Goal: Check status: Verify the current state of an ongoing process or item

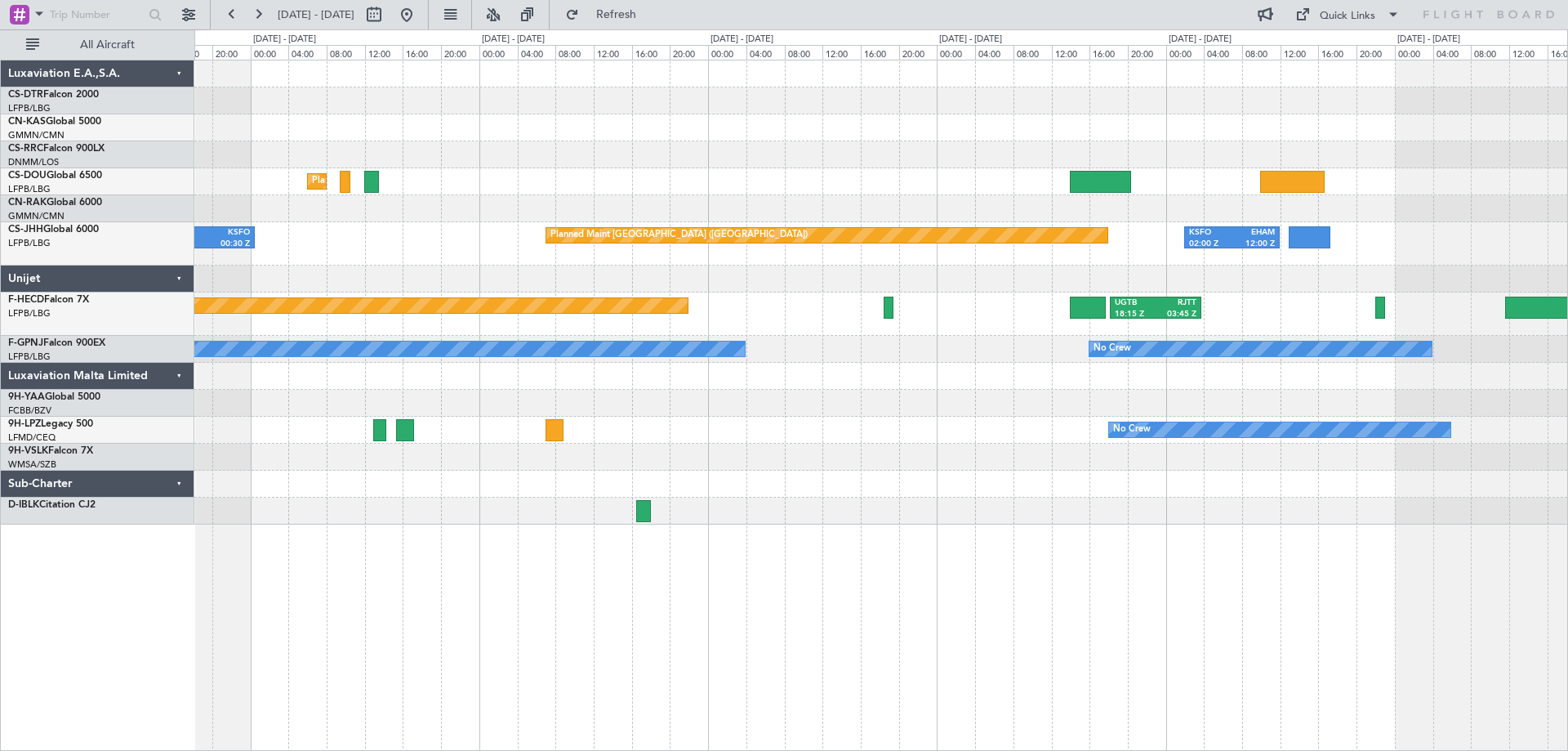
click at [793, 476] on div "Planned Maint [GEOGRAPHIC_DATA] ([GEOGRAPHIC_DATA]) Planned Maint [GEOGRAPHIC_D…" at bounding box center [881, 292] width 1373 height 464
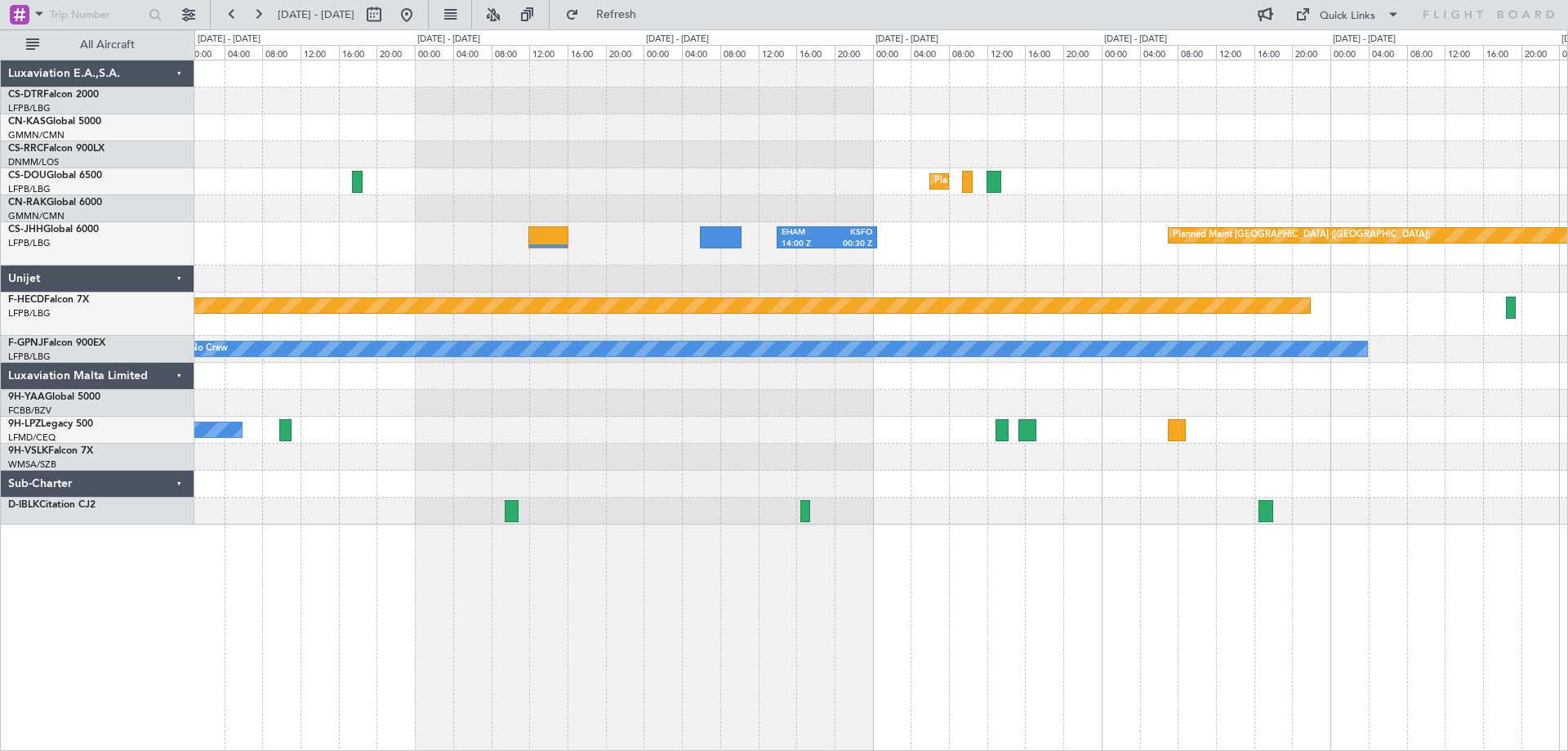
click at [986, 453] on div "Planned Maint [GEOGRAPHIC_DATA] ([GEOGRAPHIC_DATA]) No Crew Unplanned Maint [GE…" at bounding box center [881, 292] width 1373 height 464
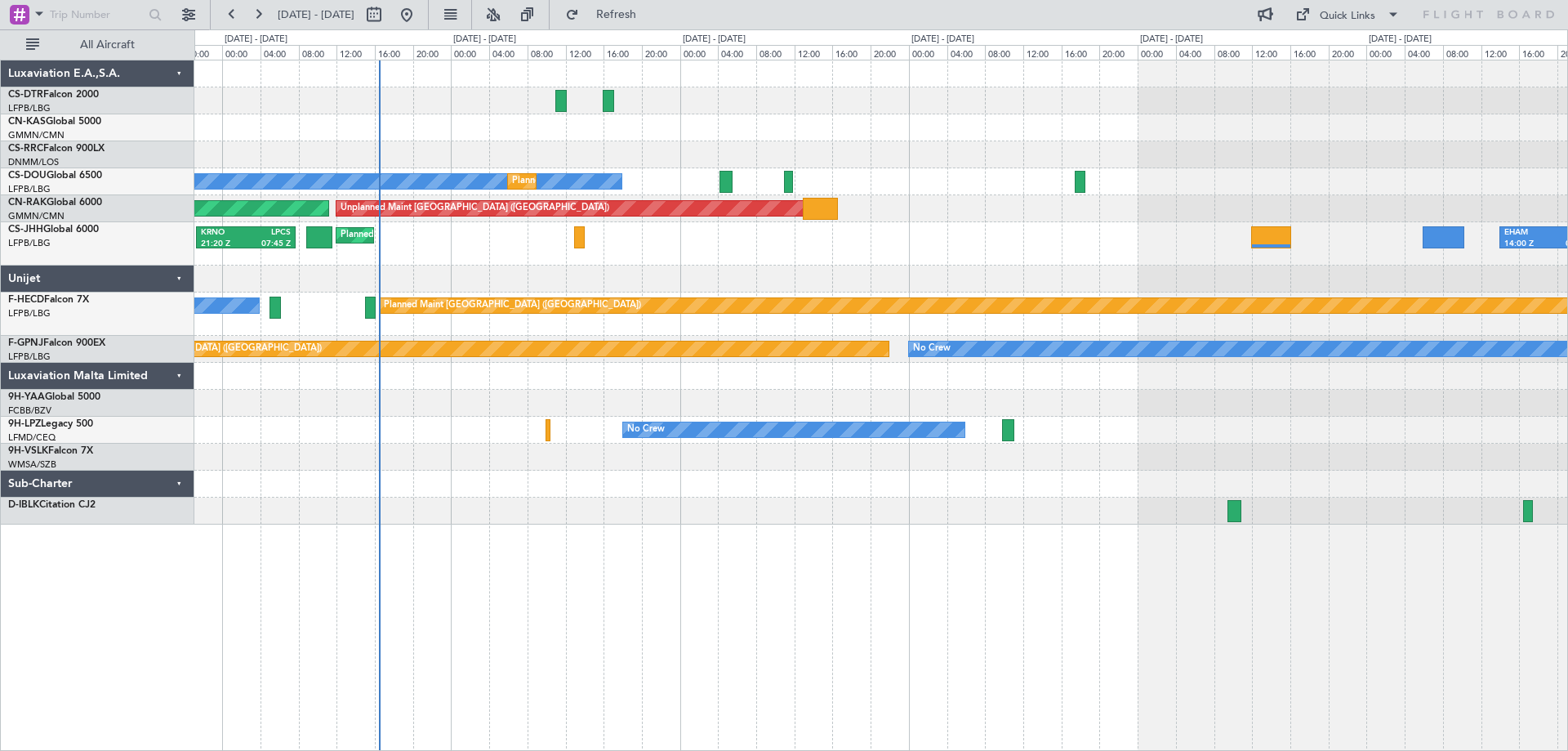
click at [1242, 499] on div "No Crew Planned Maint [GEOGRAPHIC_DATA] ([GEOGRAPHIC_DATA]) Planned Maint [GEOG…" at bounding box center [881, 292] width 1373 height 464
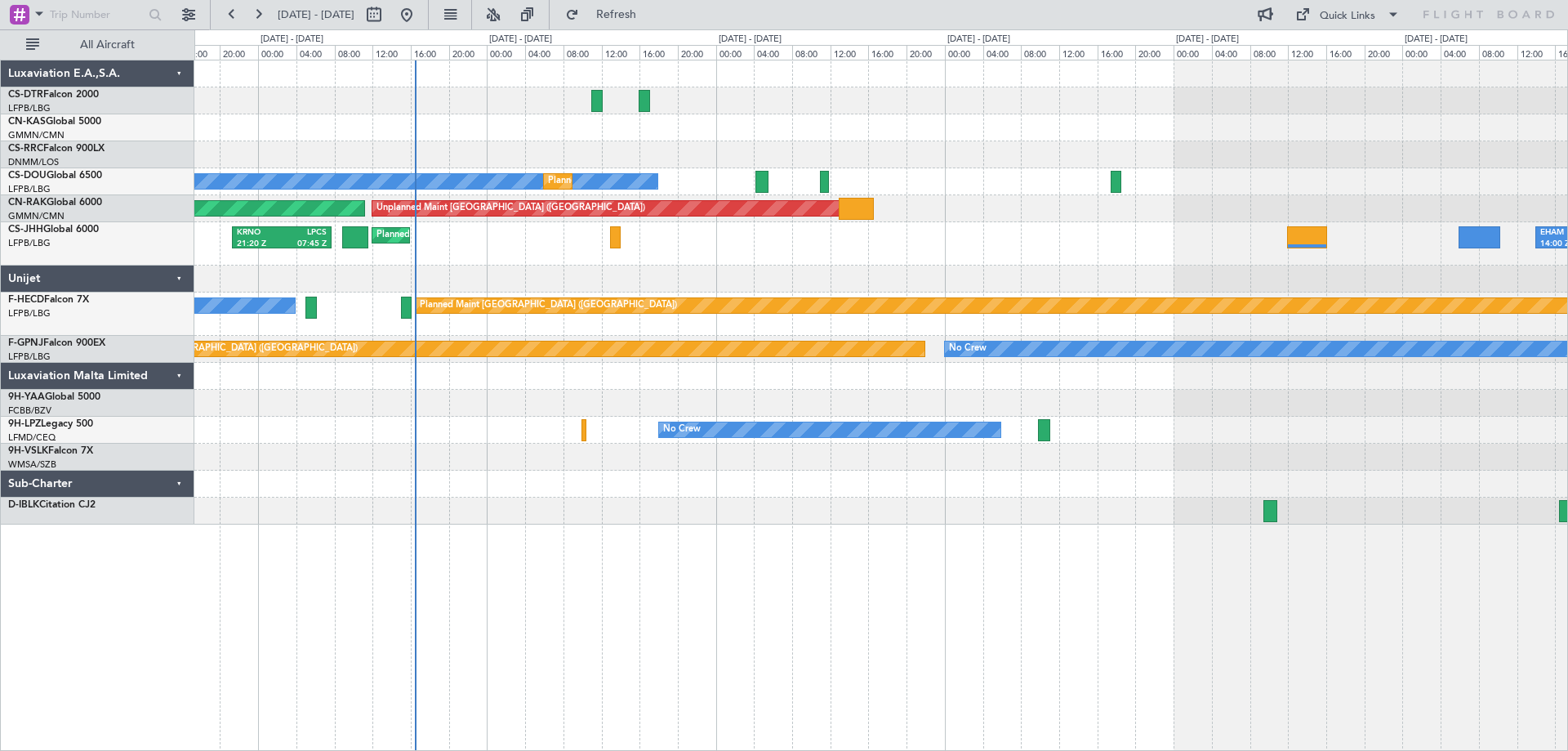
click at [1169, 421] on div "No Crew Planned Maint [GEOGRAPHIC_DATA] ([GEOGRAPHIC_DATA]) Planned Maint [GEOG…" at bounding box center [881, 292] width 1373 height 464
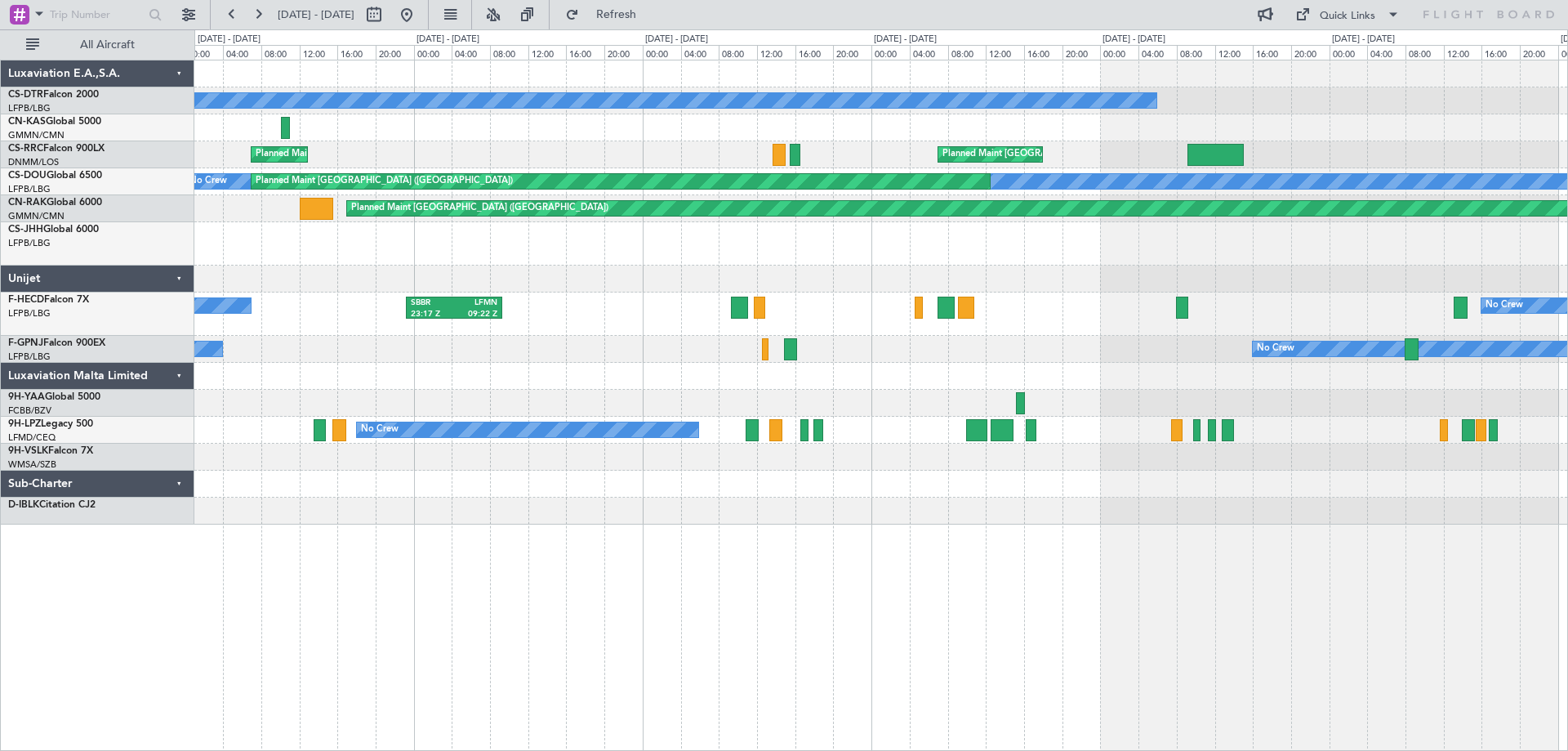
click at [1423, 405] on div at bounding box center [881, 402] width 1373 height 27
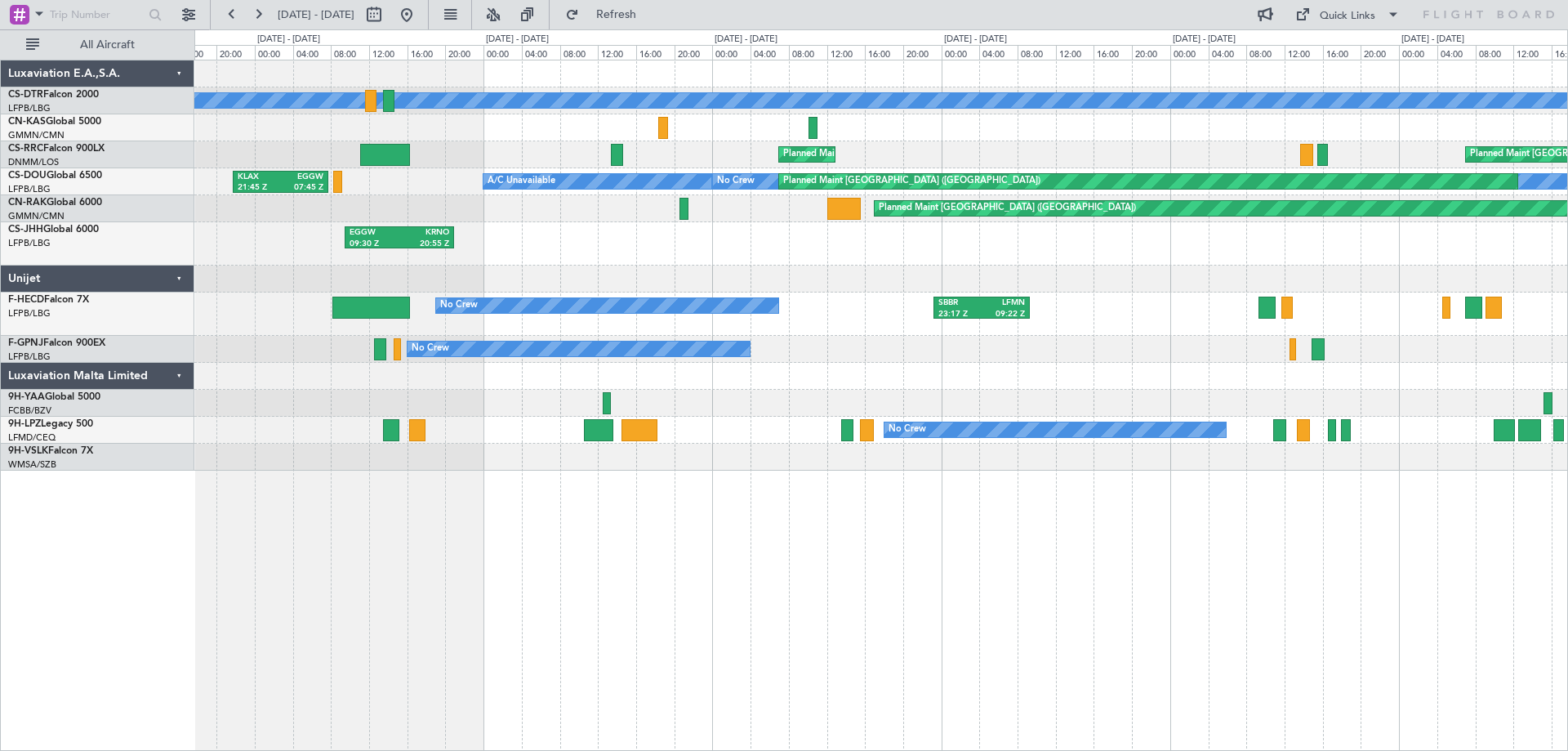
click at [566, 424] on div "No Crew" at bounding box center [881, 429] width 1373 height 27
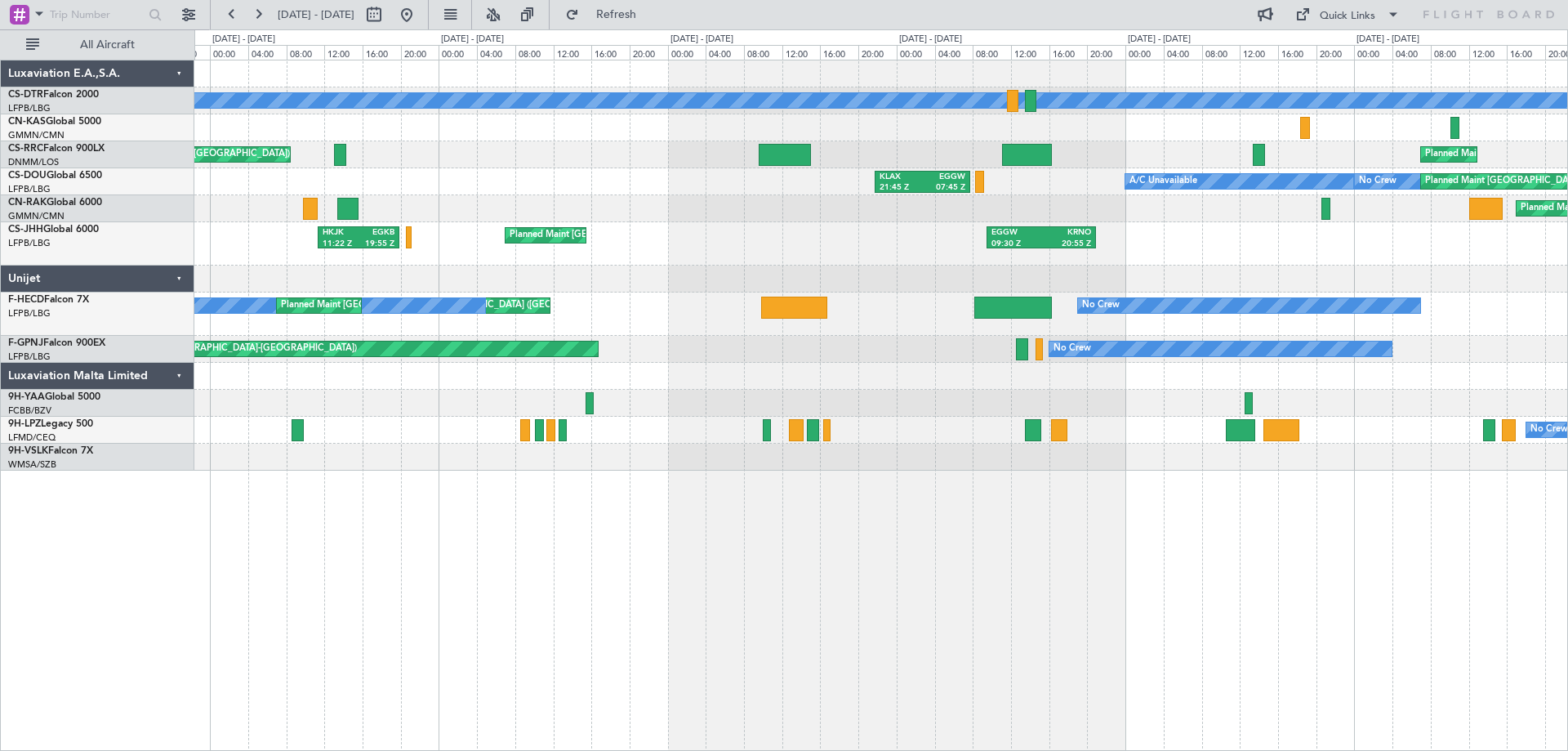
click at [1148, 467] on div "No Crew Planned Maint Sofia Planned Maint [GEOGRAPHIC_DATA] ([GEOGRAPHIC_DATA])…" at bounding box center [881, 266] width 1373 height 410
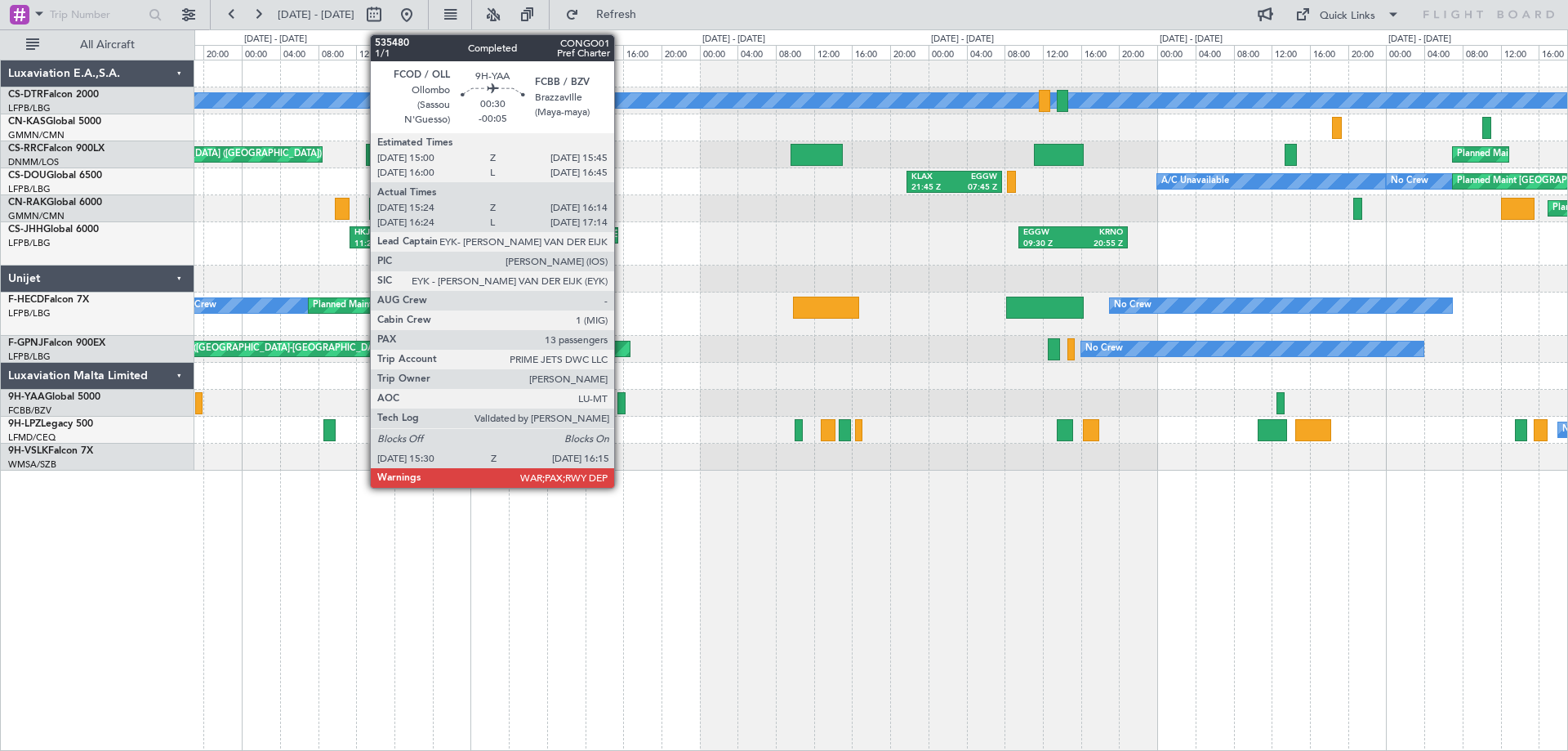
click at [621, 404] on div at bounding box center [620, 403] width 7 height 22
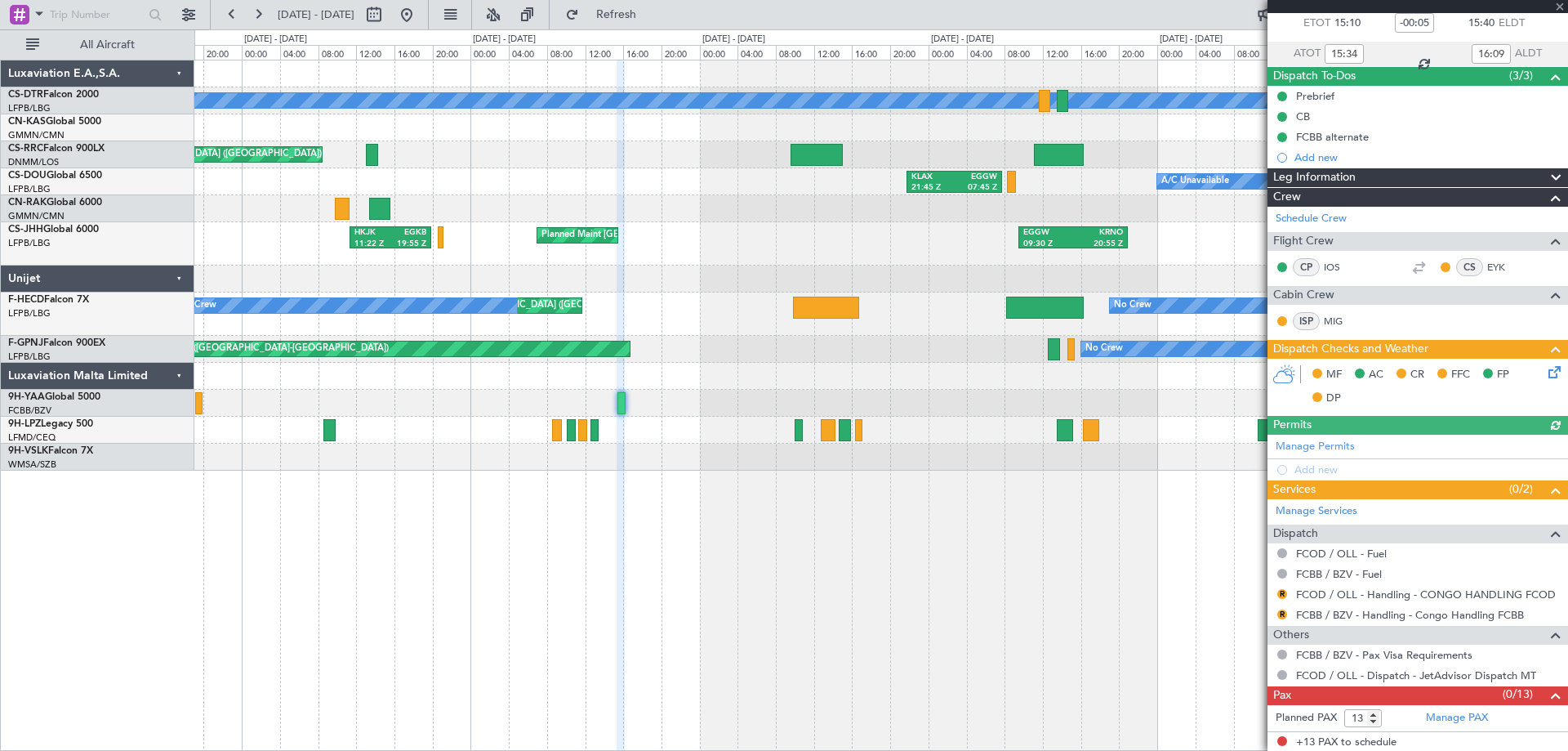
scroll to position [94, 0]
click at [1015, 584] on div "No Crew Planned Maint Sofia Planned Maint [GEOGRAPHIC_DATA] ([GEOGRAPHIC_DATA])…" at bounding box center [881, 404] width 1374 height 691
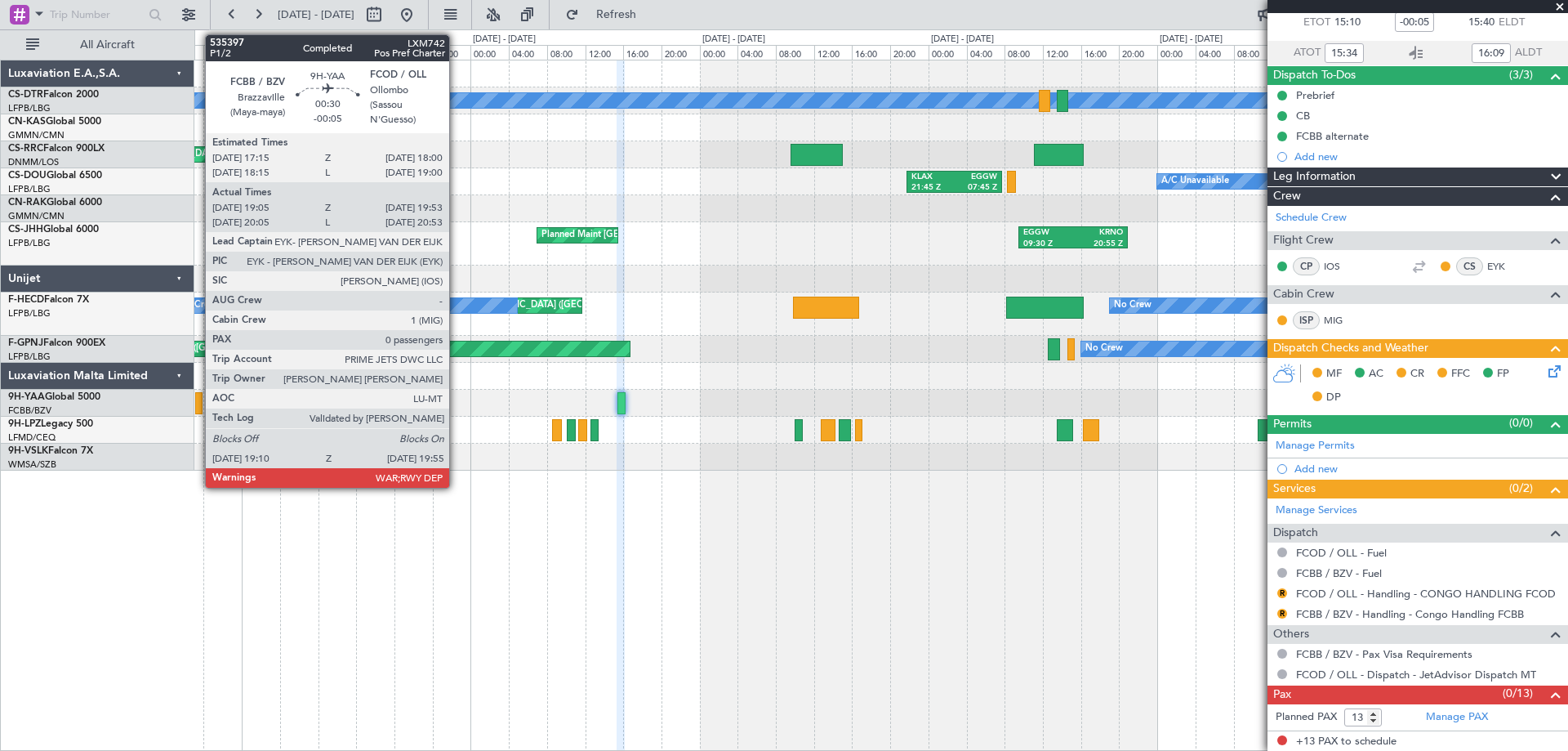
click at [196, 404] on div at bounding box center [198, 403] width 7 height 22
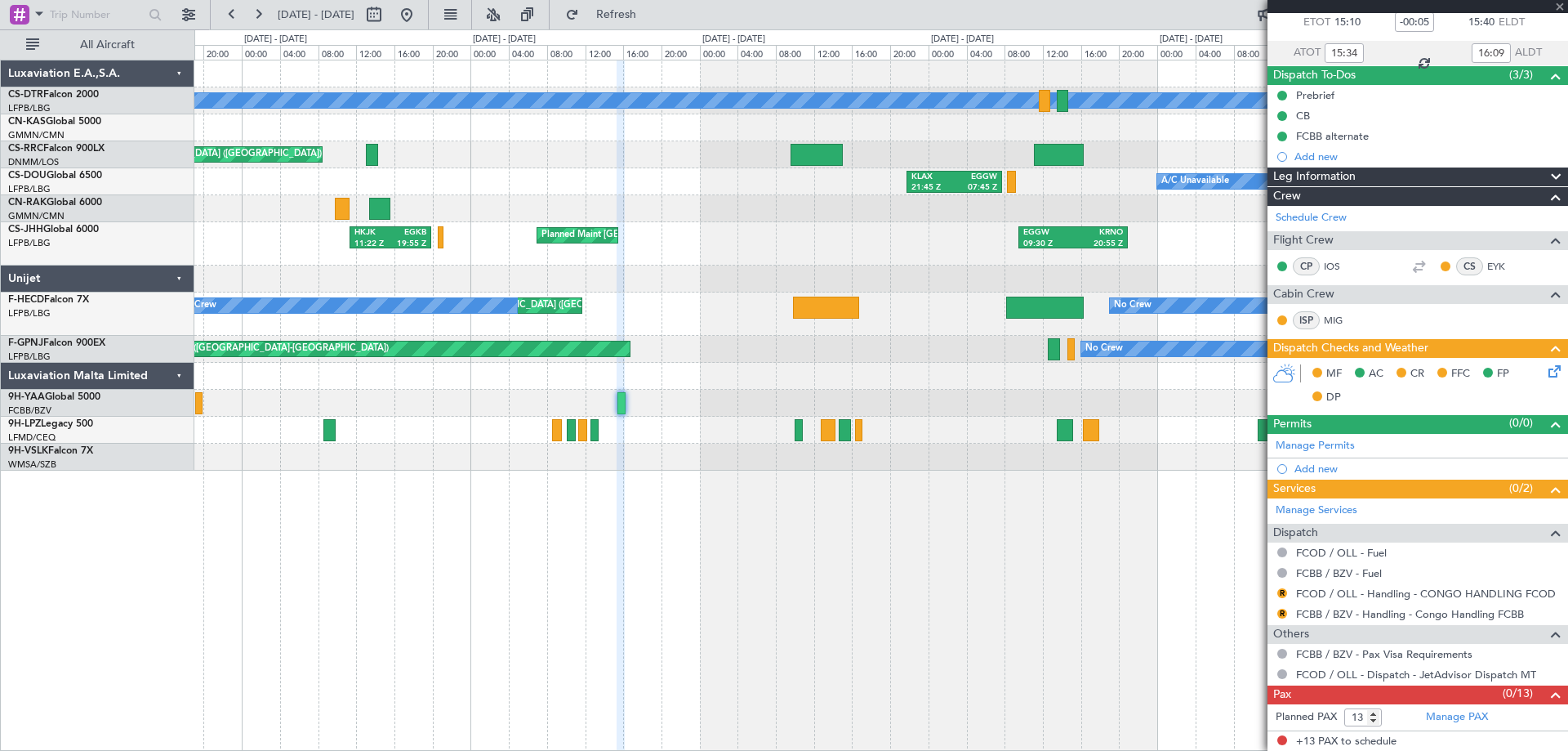
type input "19:15"
type input "19:48"
type input "0"
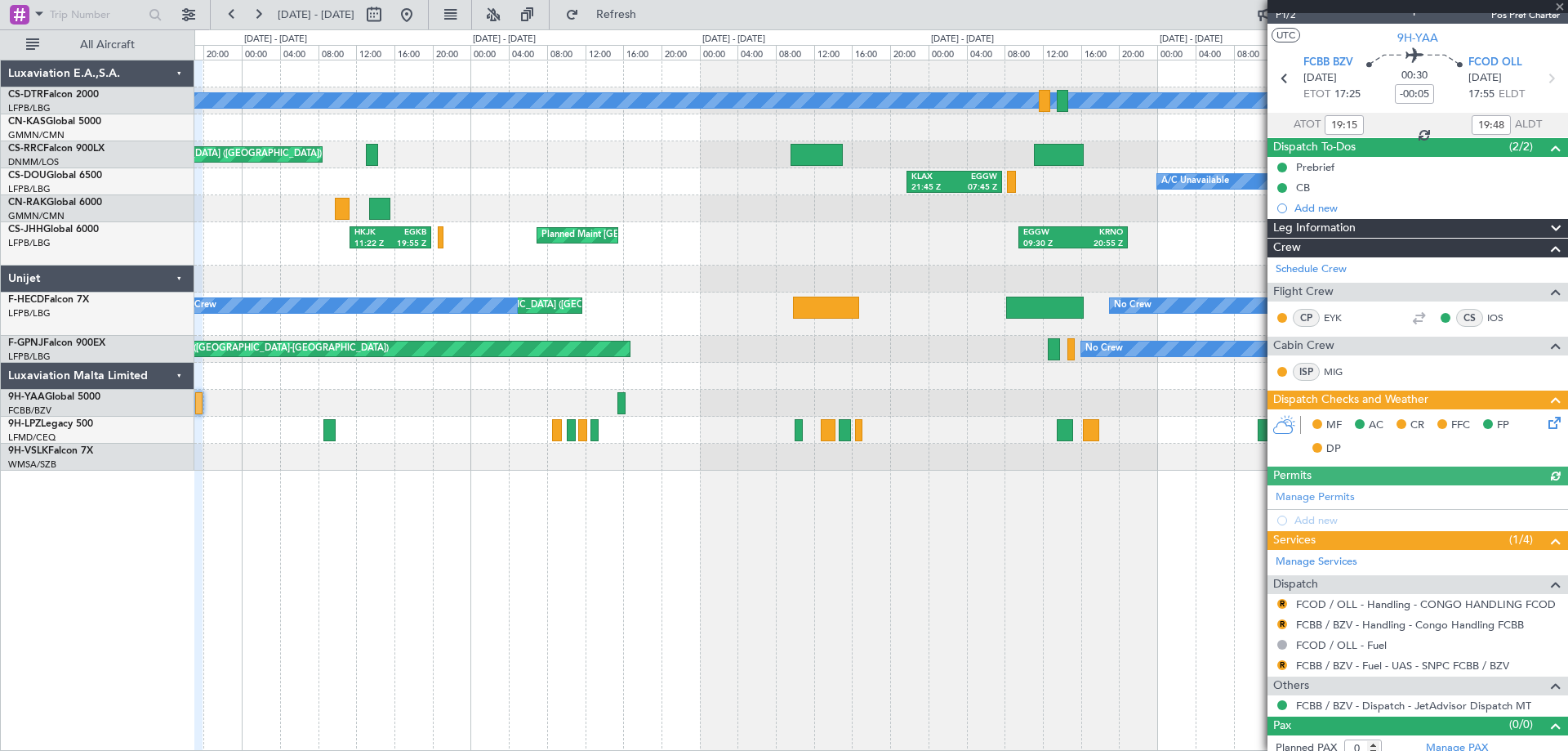
scroll to position [33, 0]
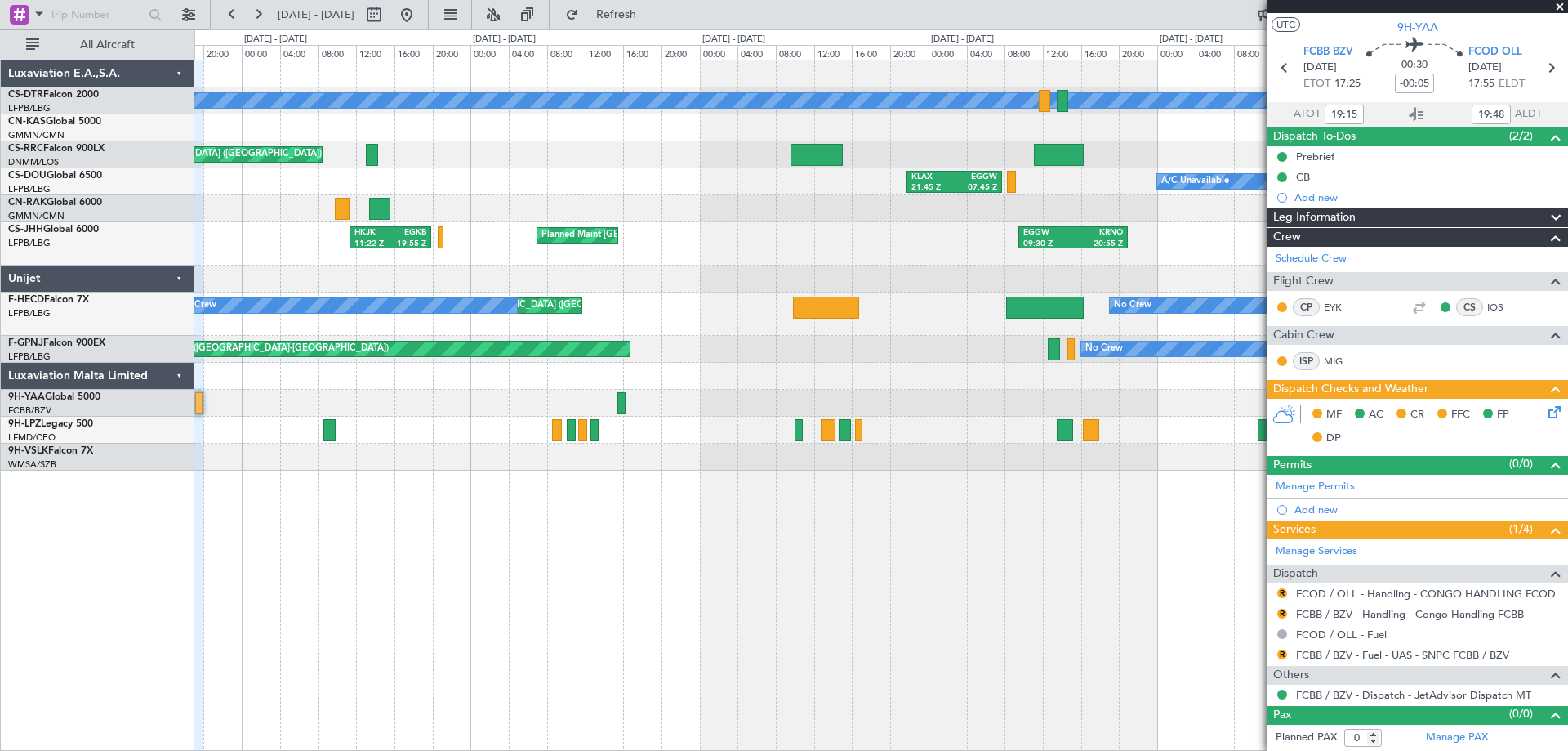
click at [1561, 5] on span at bounding box center [1559, 7] width 16 height 15
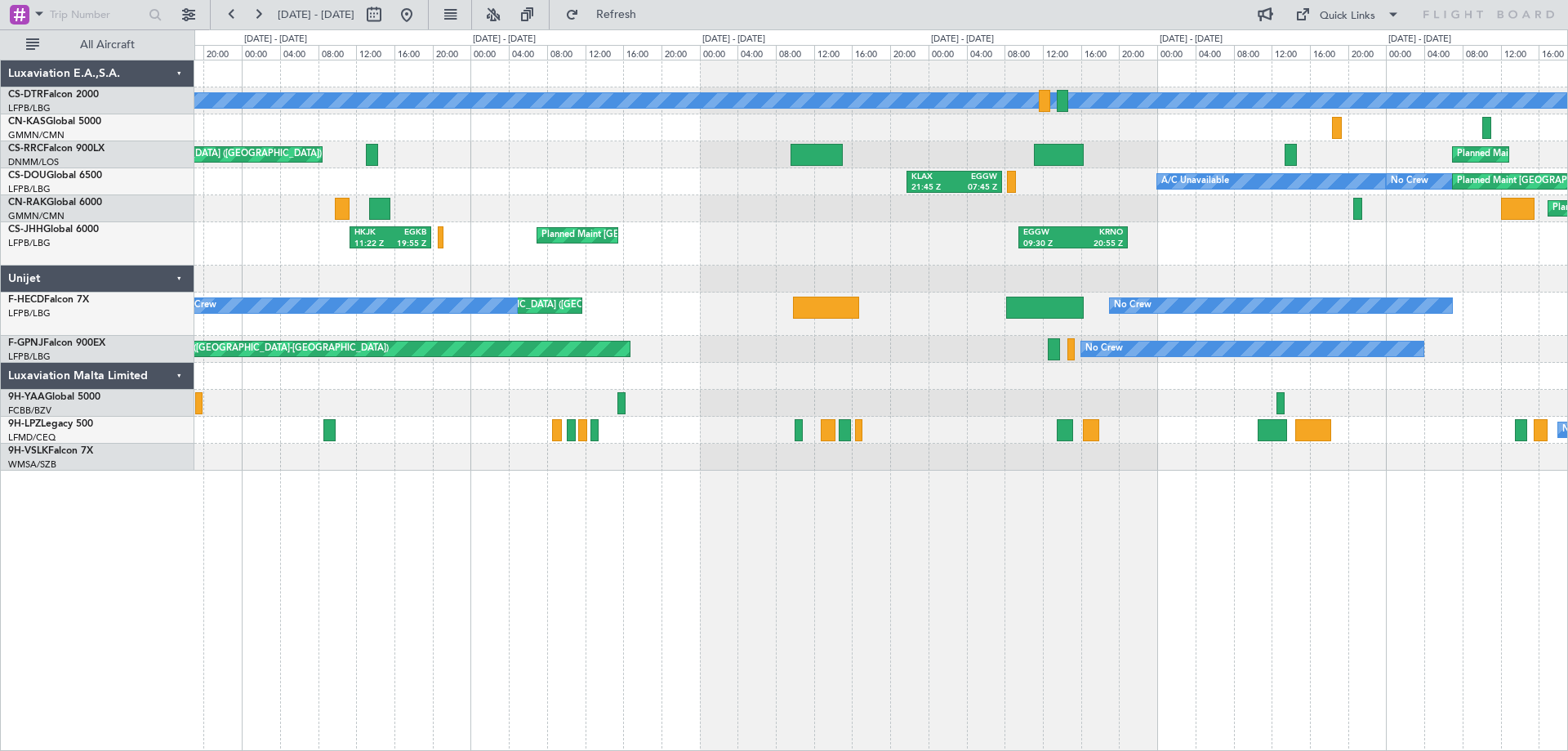
scroll to position [0, 0]
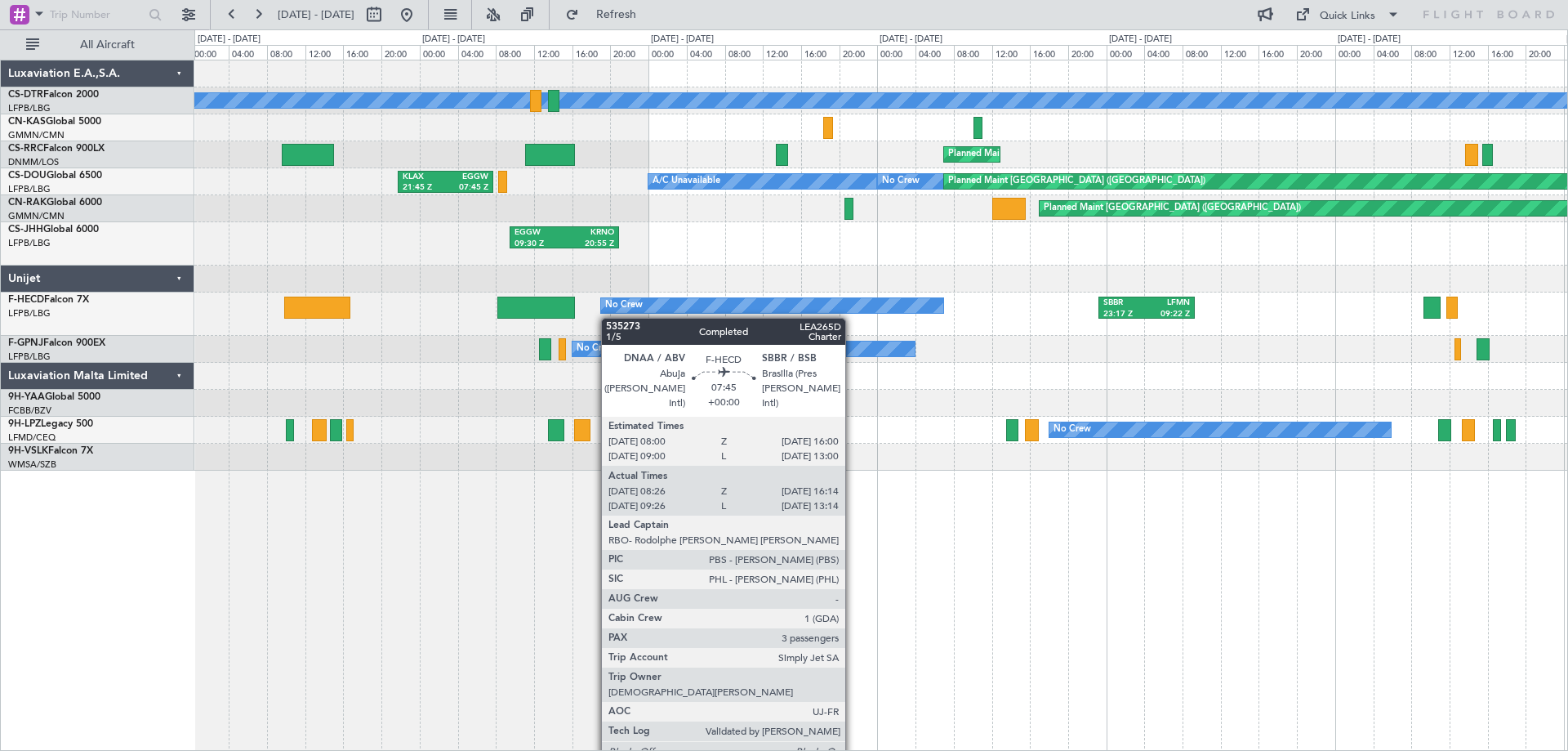
click at [566, 316] on div "No Crew Planned Maint [GEOGRAPHIC_DATA] ([GEOGRAPHIC_DATA]) Planned Maint [GEOG…" at bounding box center [881, 266] width 1373 height 410
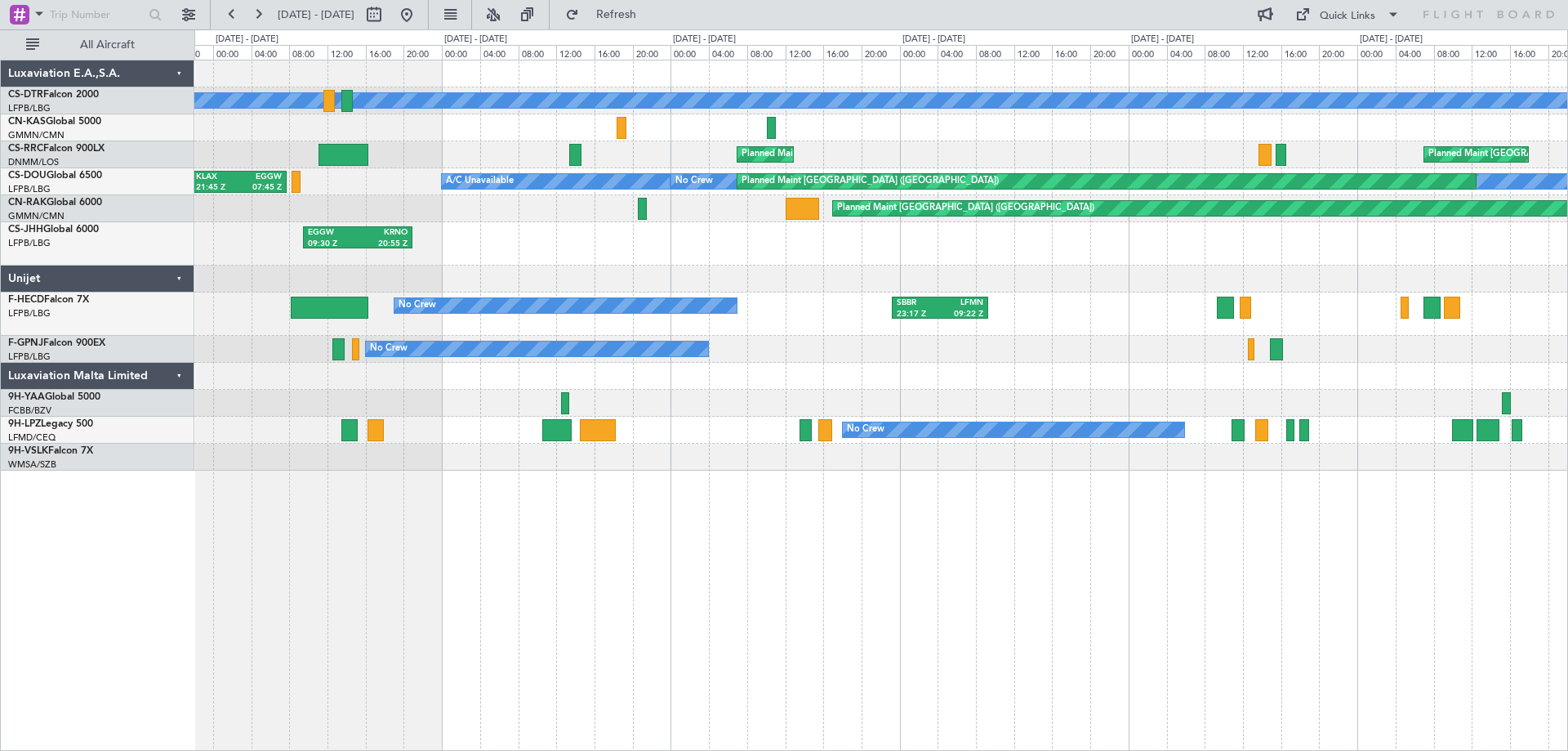
click at [872, 331] on div "No Crew Planned Maint [GEOGRAPHIC_DATA] ([GEOGRAPHIC_DATA]) Planned Maint [GEOG…" at bounding box center [881, 266] width 1373 height 410
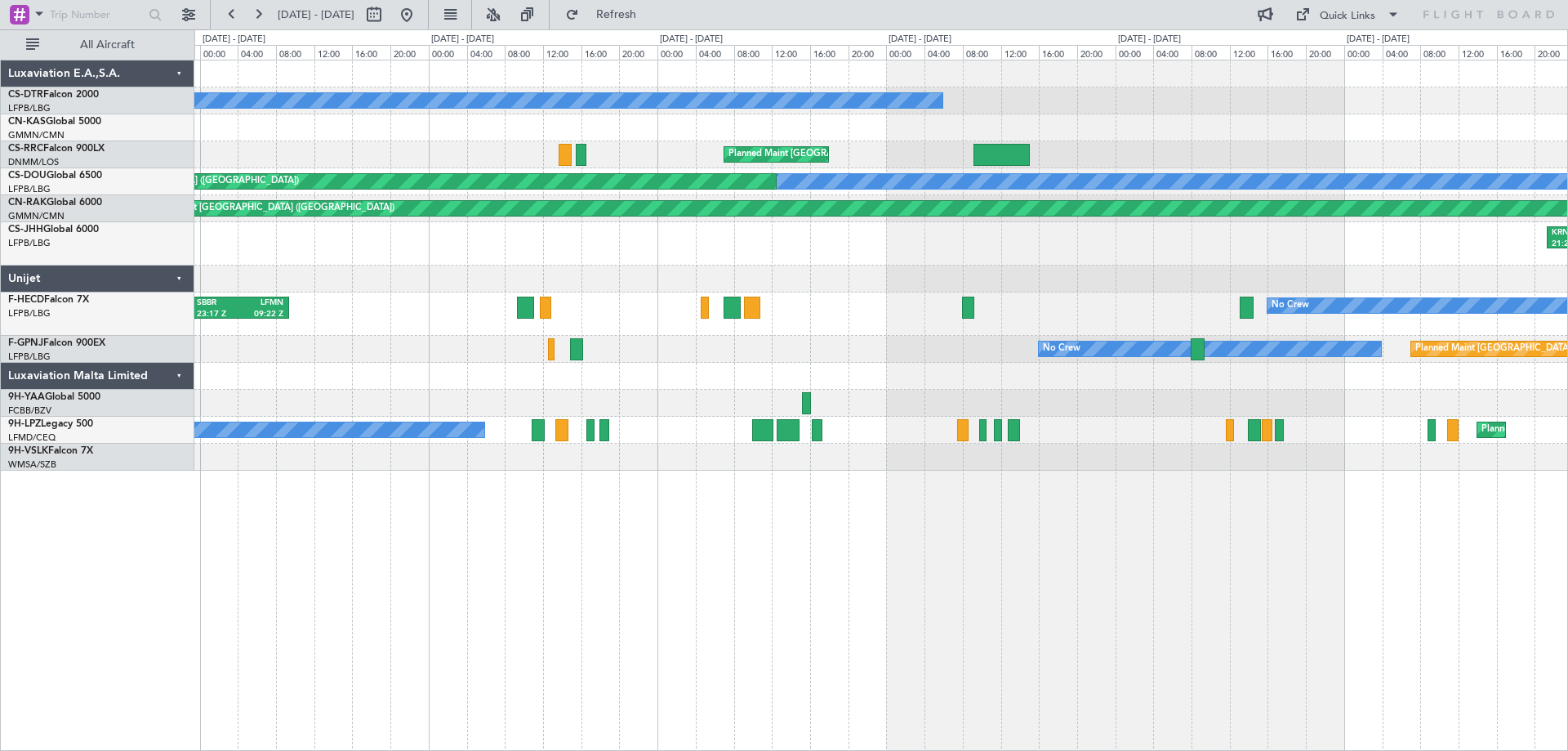
click at [589, 323] on div "SBBR 23:17 Z LFMN 09:22 Z No Crew Planned Maint [GEOGRAPHIC_DATA] ([GEOGRAPHIC_…" at bounding box center [881, 314] width 1373 height 44
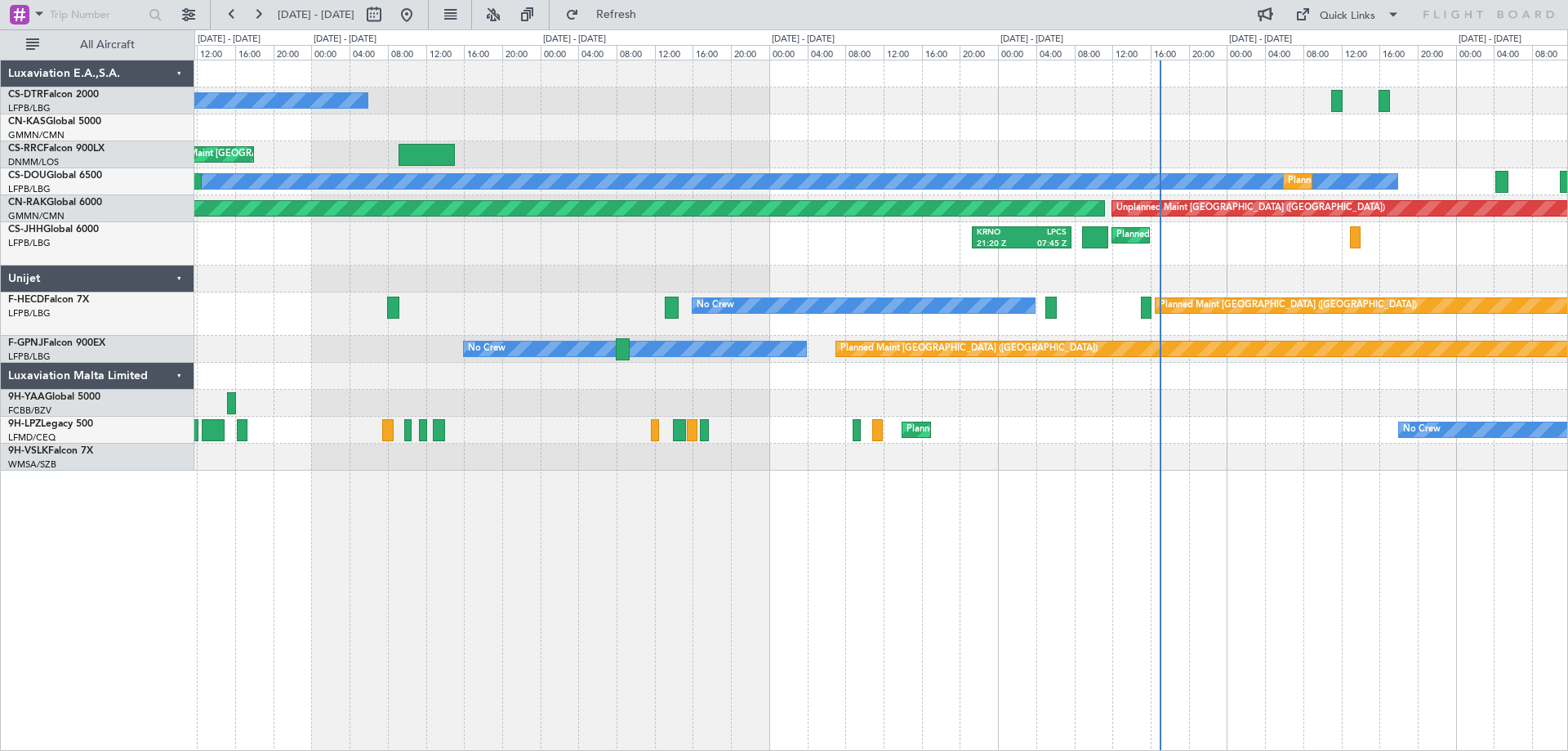
click at [673, 328] on div "No Crew Planned Maint [GEOGRAPHIC_DATA] ([GEOGRAPHIC_DATA])" at bounding box center [881, 314] width 1373 height 44
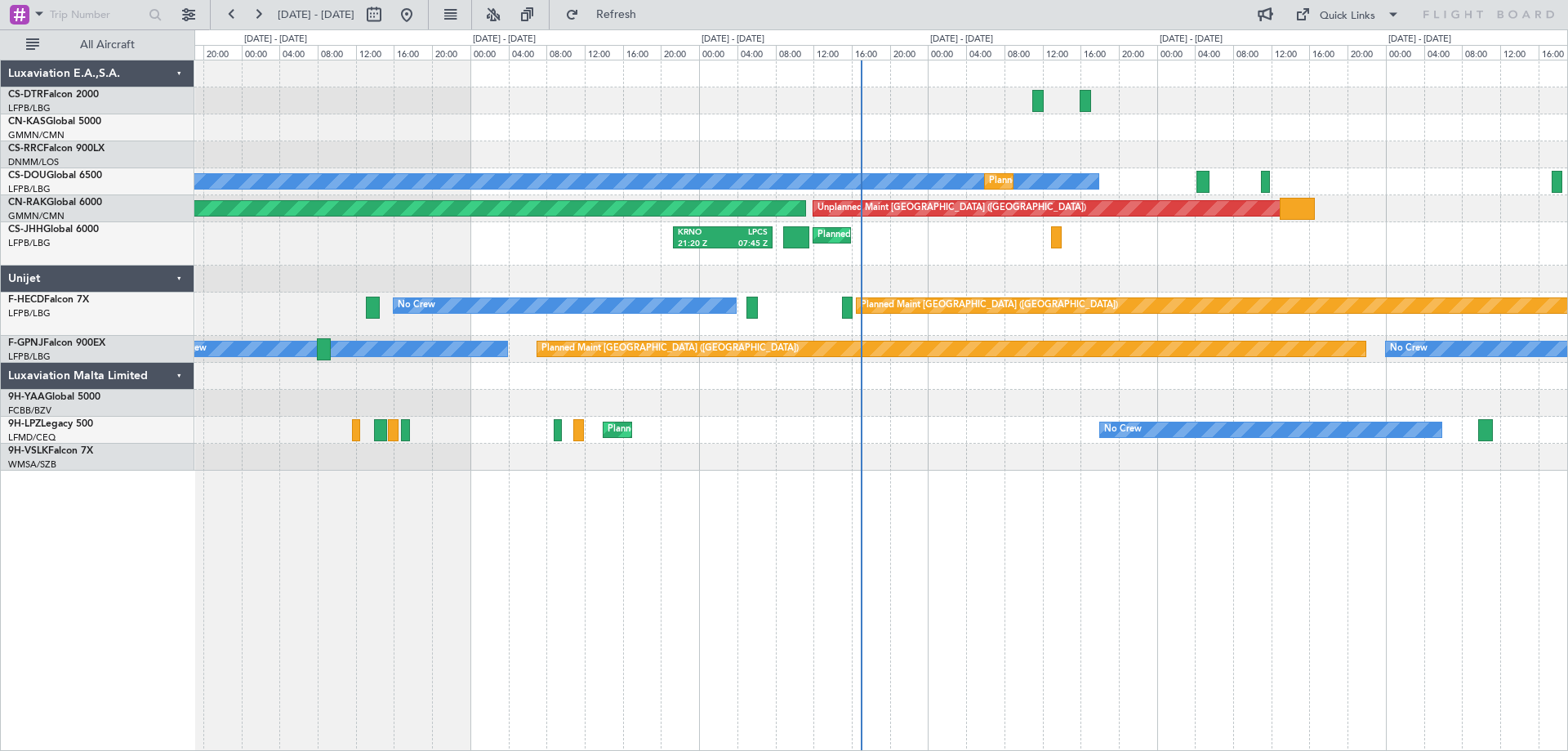
click at [555, 318] on div "No Crew Planned Maint [GEOGRAPHIC_DATA] ([GEOGRAPHIC_DATA])" at bounding box center [881, 314] width 1373 height 44
